Goal: Task Accomplishment & Management: Manage account settings

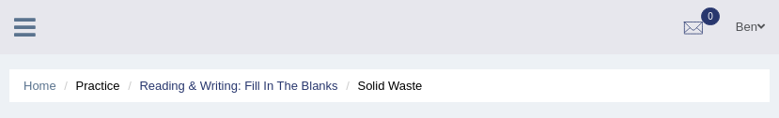
select select "slanting"
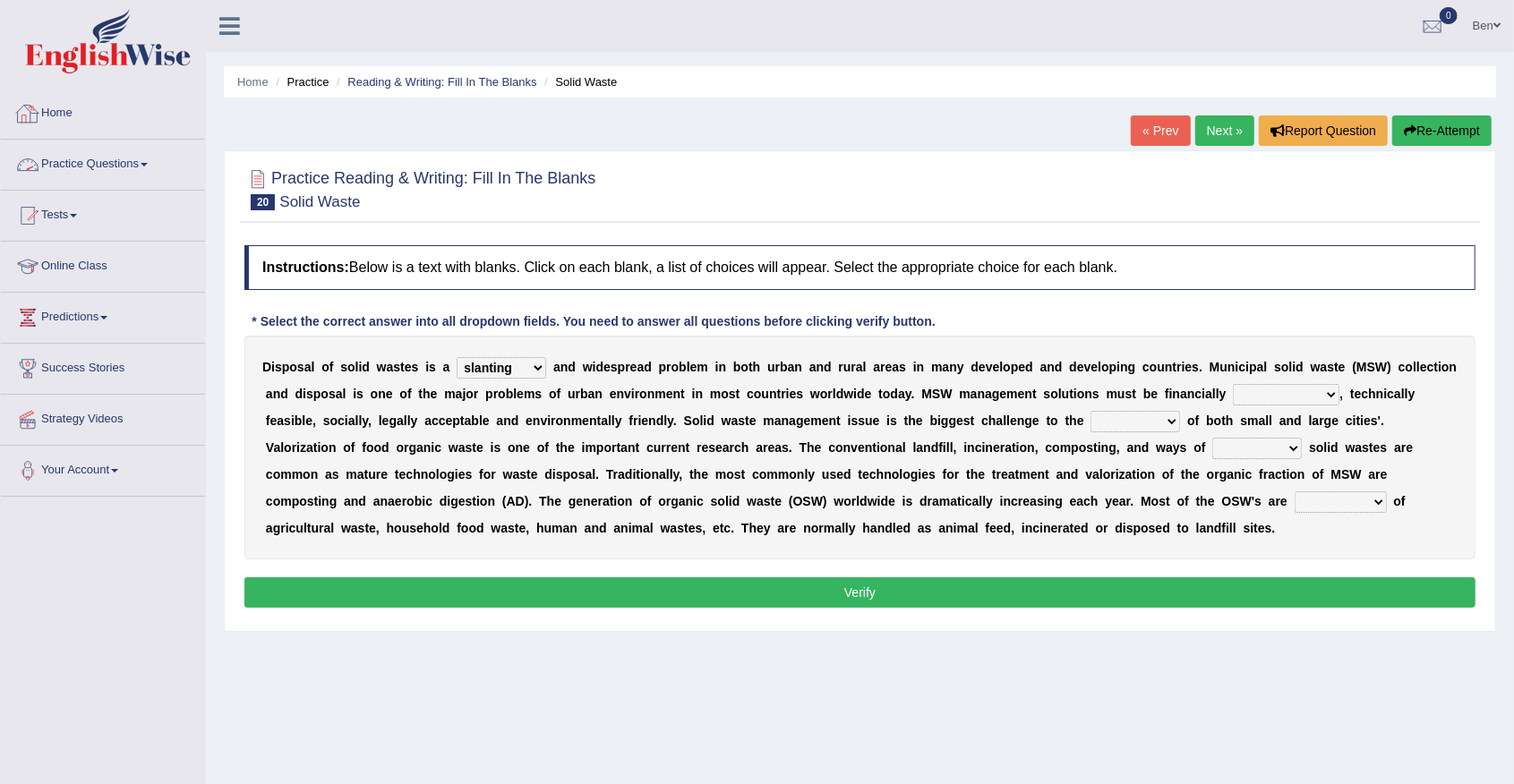
click at [71, 108] on link "Home" at bounding box center [103, 111] width 204 height 45
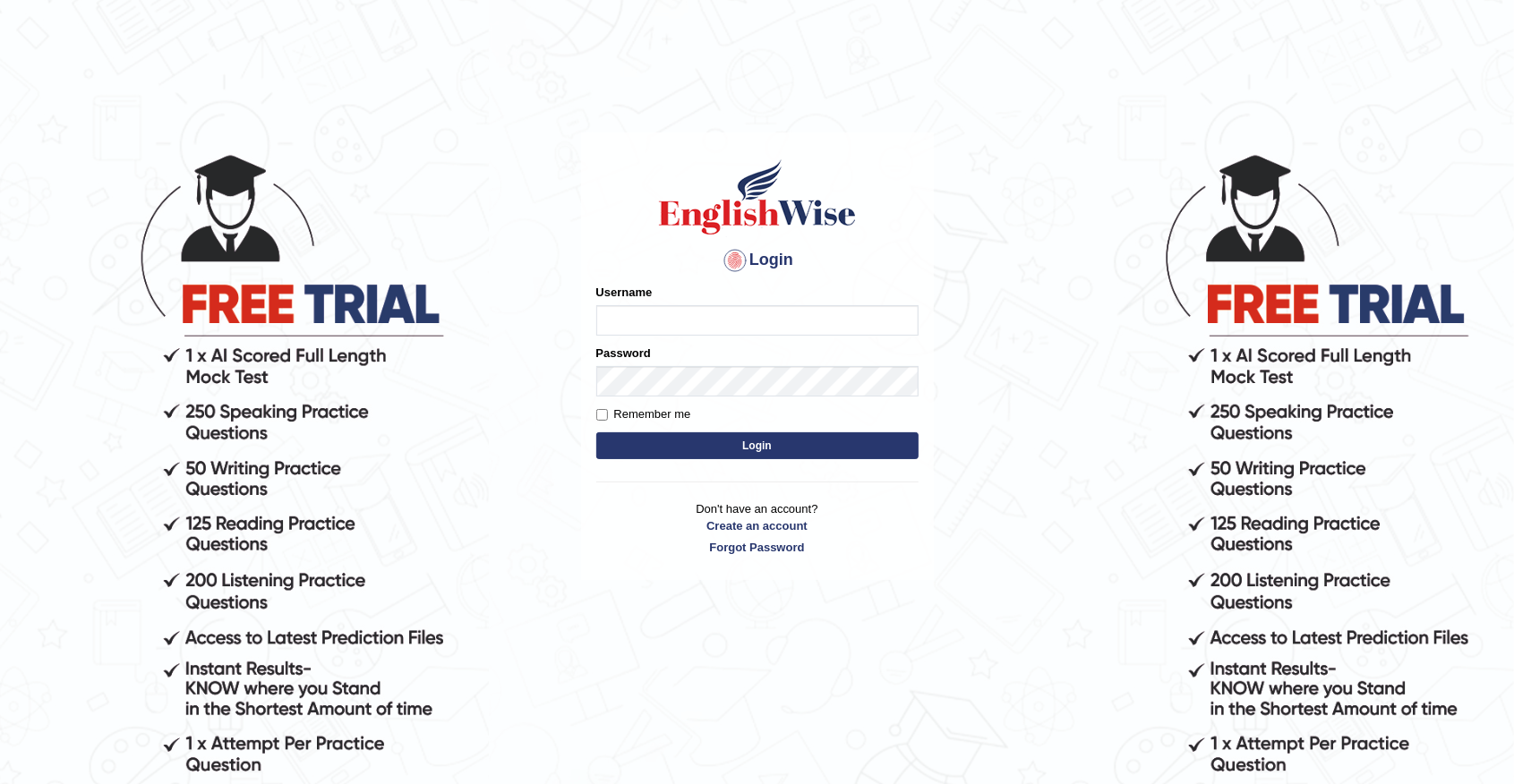
type input "Benali"
click at [835, 322] on input "Benali" at bounding box center [757, 320] width 322 height 30
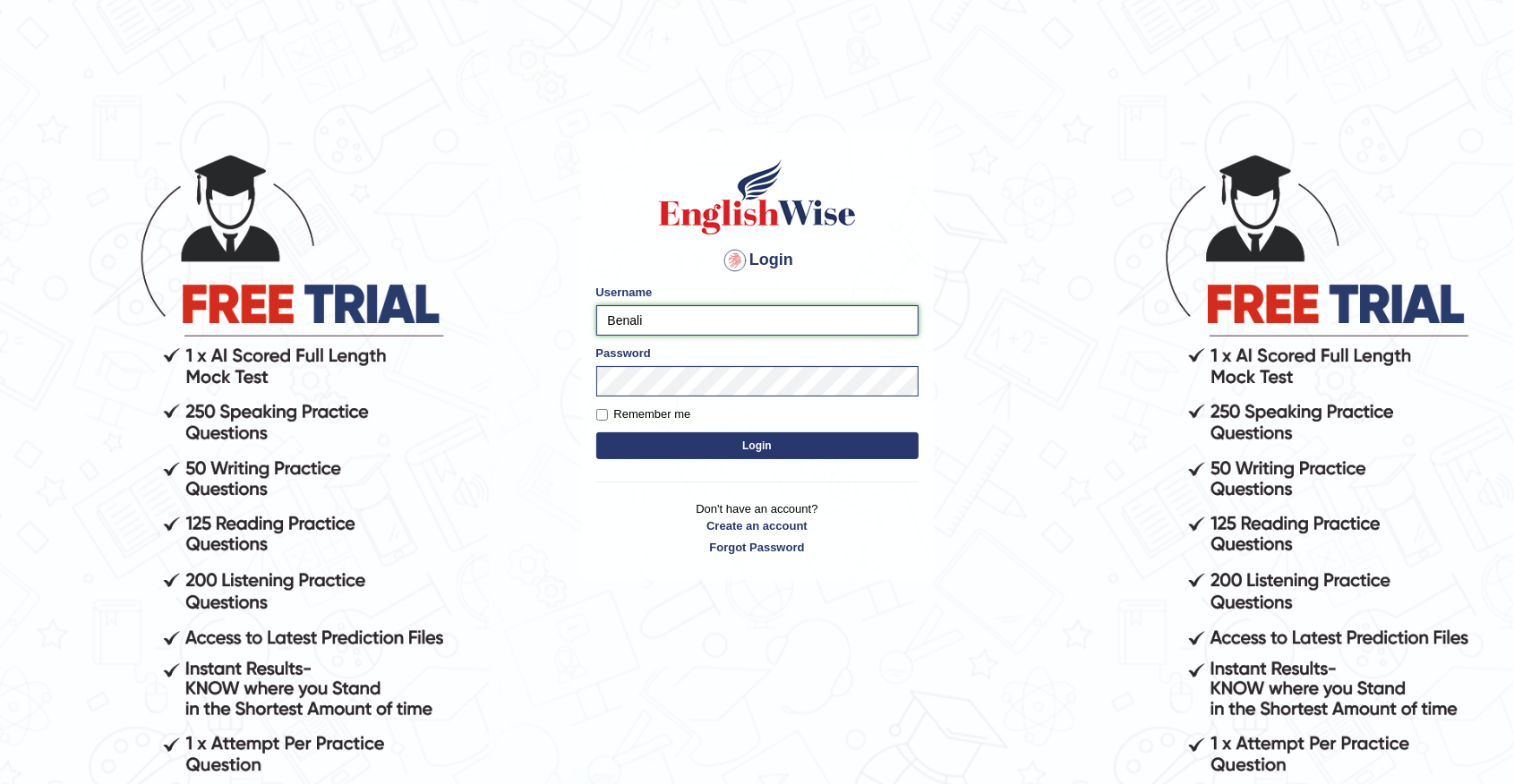
click at [656, 327] on input "Benali" at bounding box center [757, 320] width 322 height 30
click at [939, 320] on body "Login Please fix the following errors: Username Benali Password Remember me Log…" at bounding box center [757, 468] width 1514 height 784
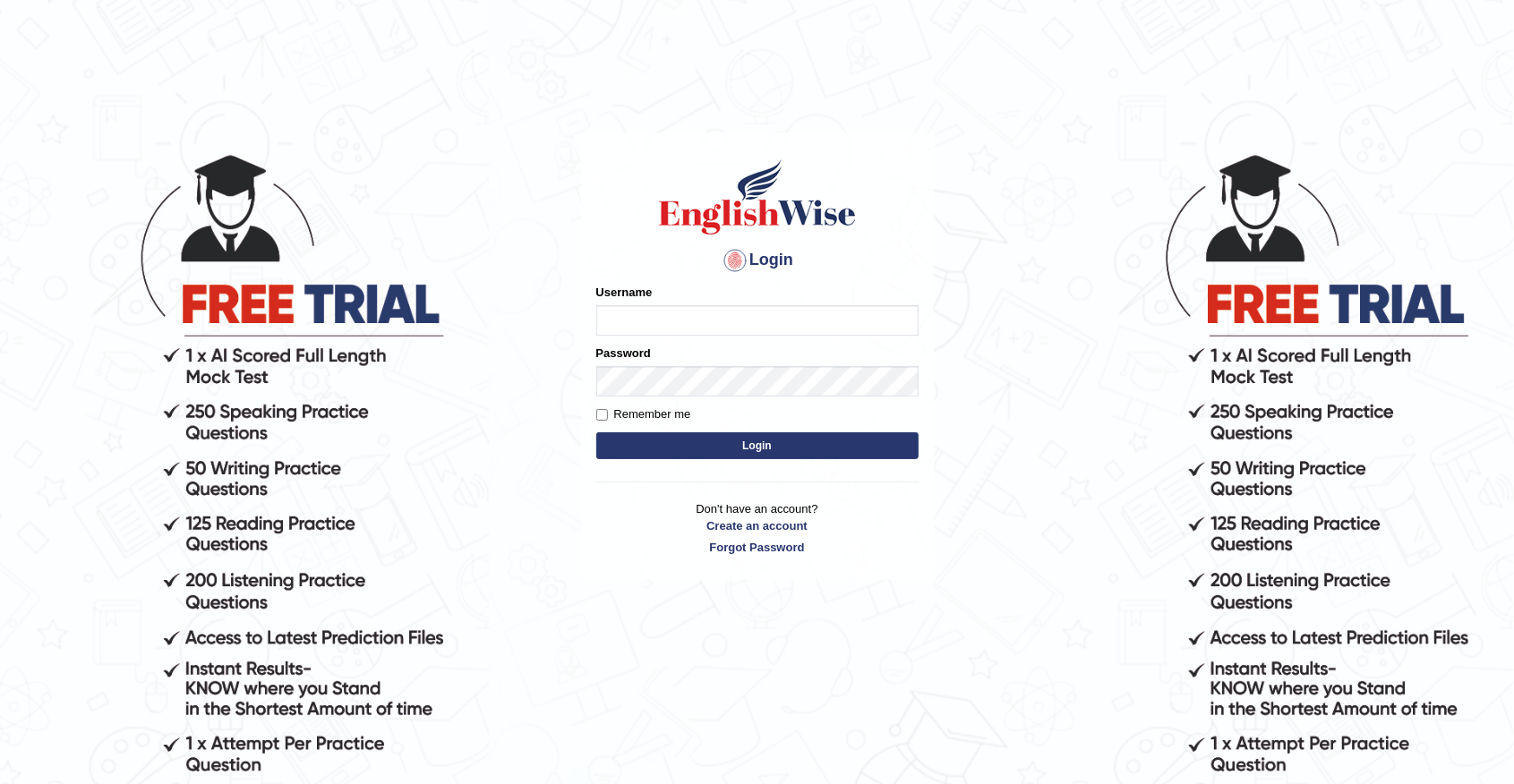
type input "Benali"
click at [757, 317] on input "Benali" at bounding box center [757, 320] width 322 height 30
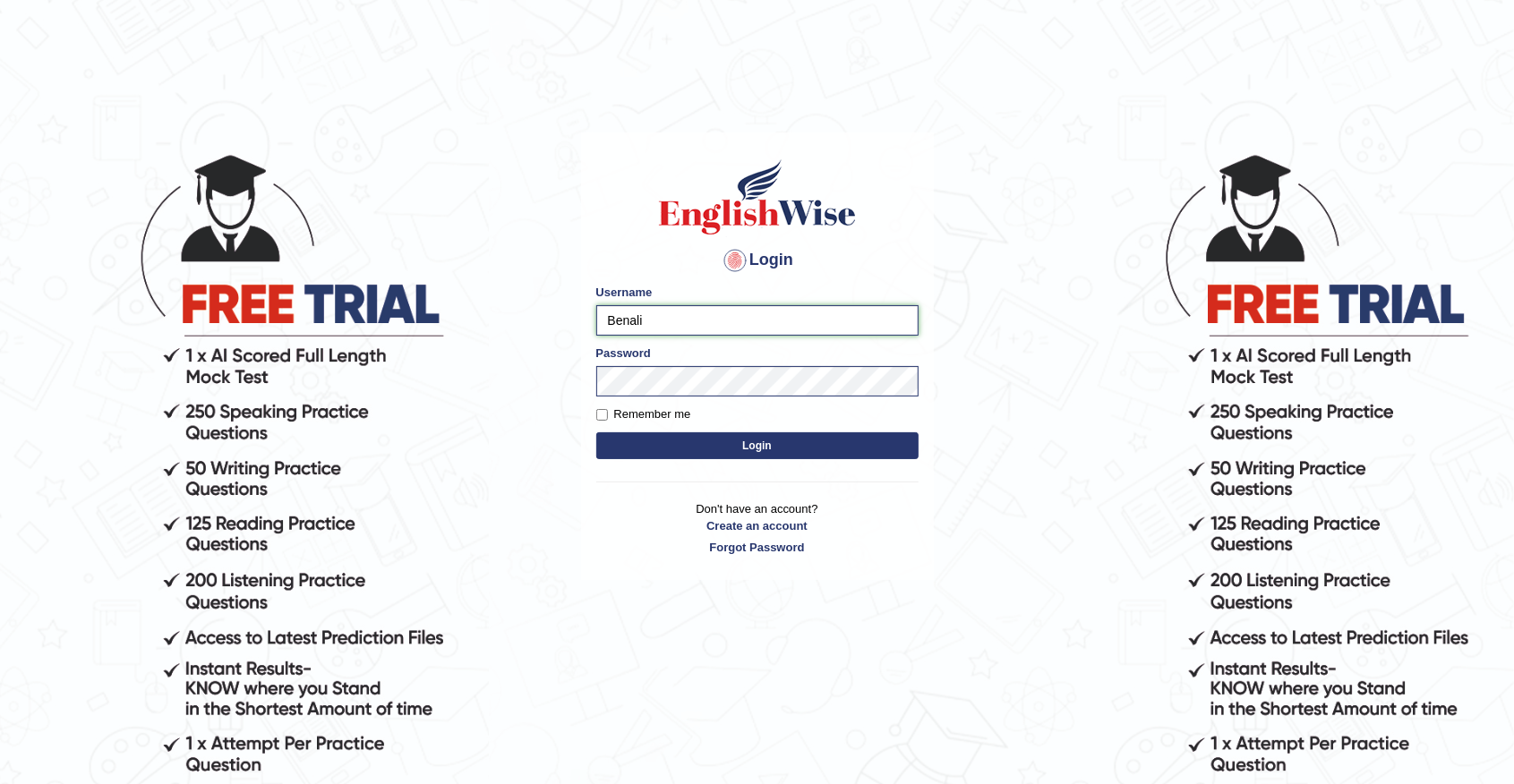
click at [741, 320] on input "Benali" at bounding box center [757, 320] width 322 height 30
click at [988, 409] on body "Login Please fix the following errors: Username Benali Password Remember me Log…" at bounding box center [757, 468] width 1514 height 784
click at [684, 324] on input "Benali" at bounding box center [757, 320] width 322 height 30
click at [690, 318] on input "Benali" at bounding box center [757, 320] width 322 height 30
click at [983, 365] on body "Login Please fix the following errors: Username Benali Password Remember me Log…" at bounding box center [757, 468] width 1514 height 784
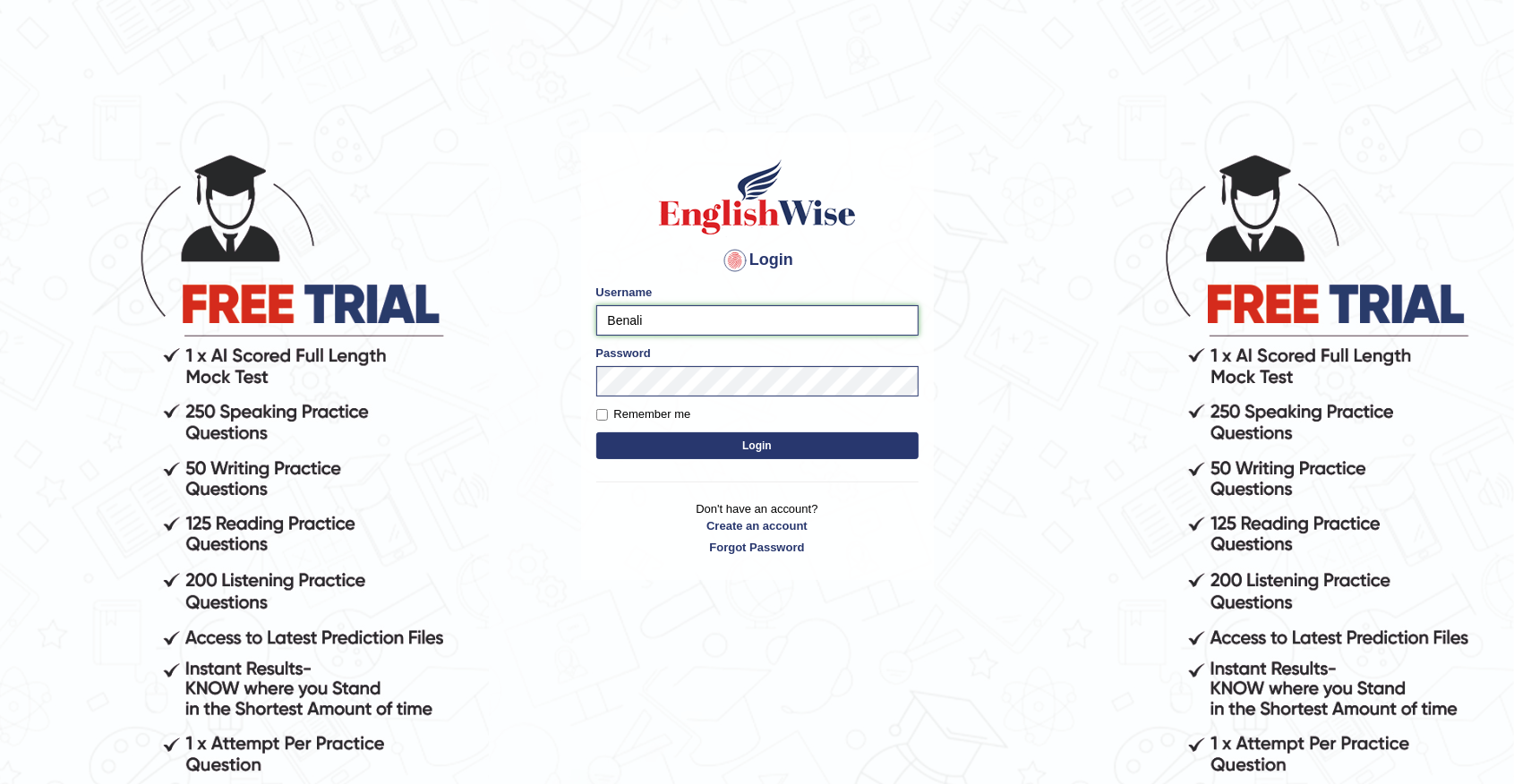
click at [648, 318] on input "Benali" at bounding box center [757, 320] width 322 height 30
click at [748, 440] on button "Login" at bounding box center [757, 446] width 322 height 27
